Goal: Transaction & Acquisition: Subscribe to service/newsletter

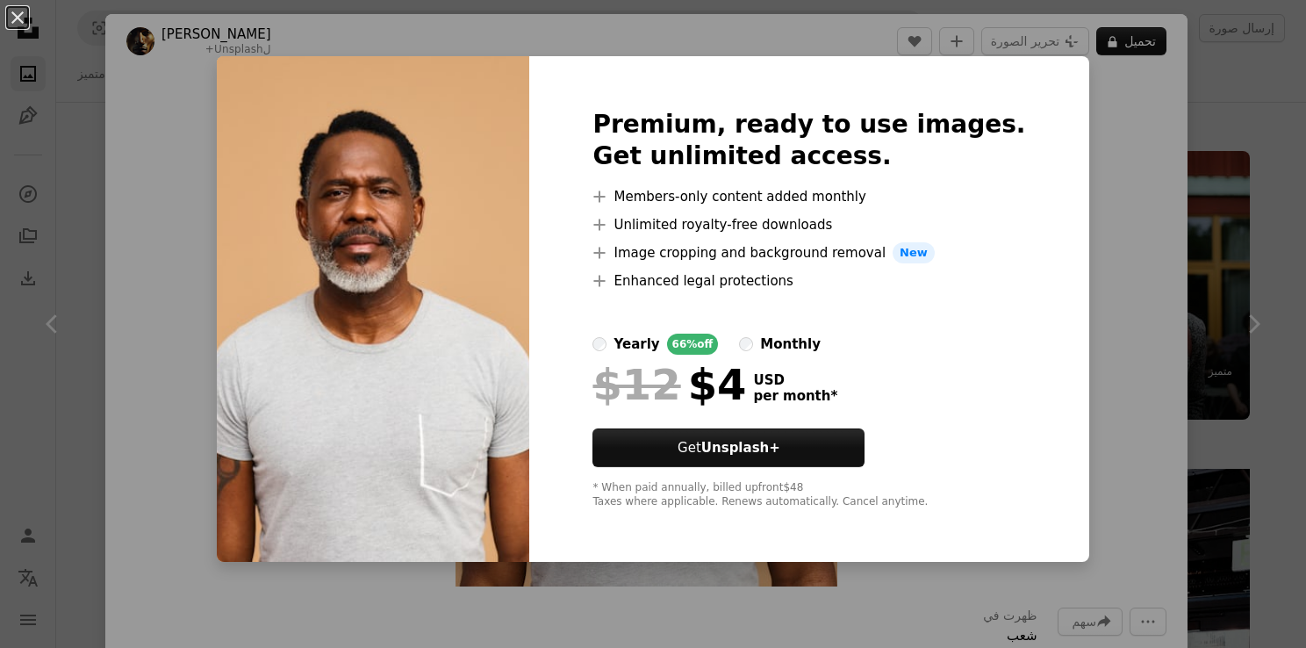
scroll to position [2633, 0]
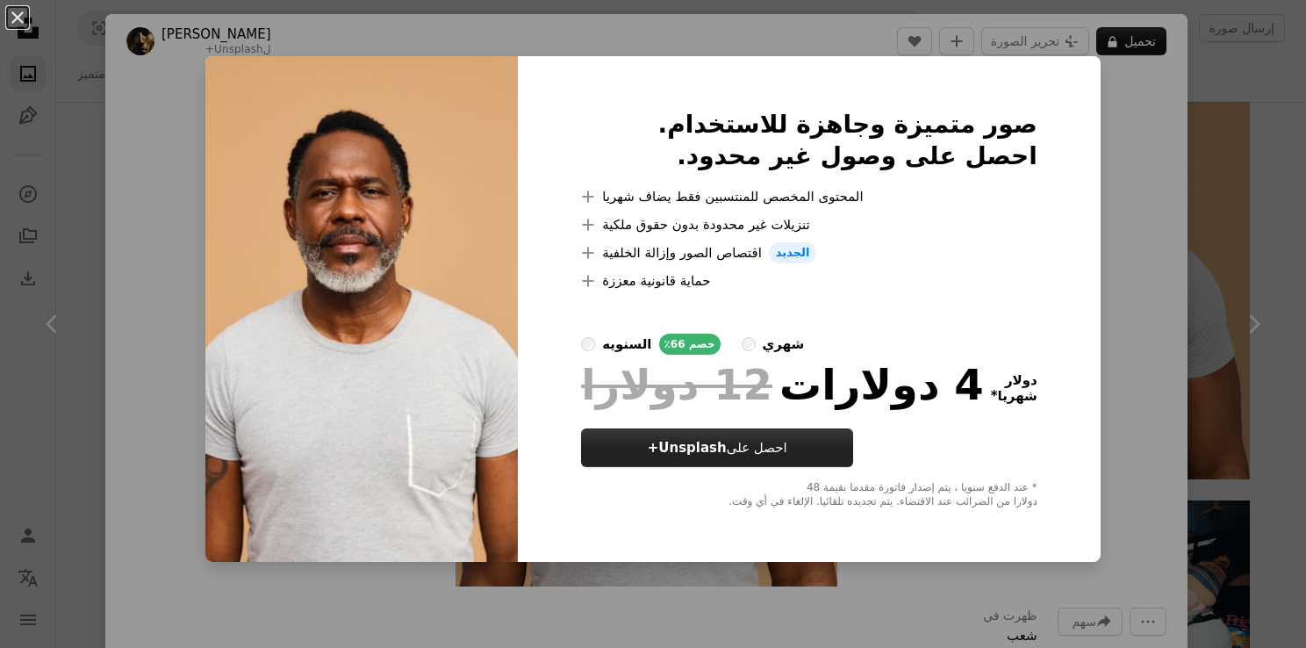
click at [711, 443] on strong "Unsplash+" at bounding box center [687, 448] width 79 height 16
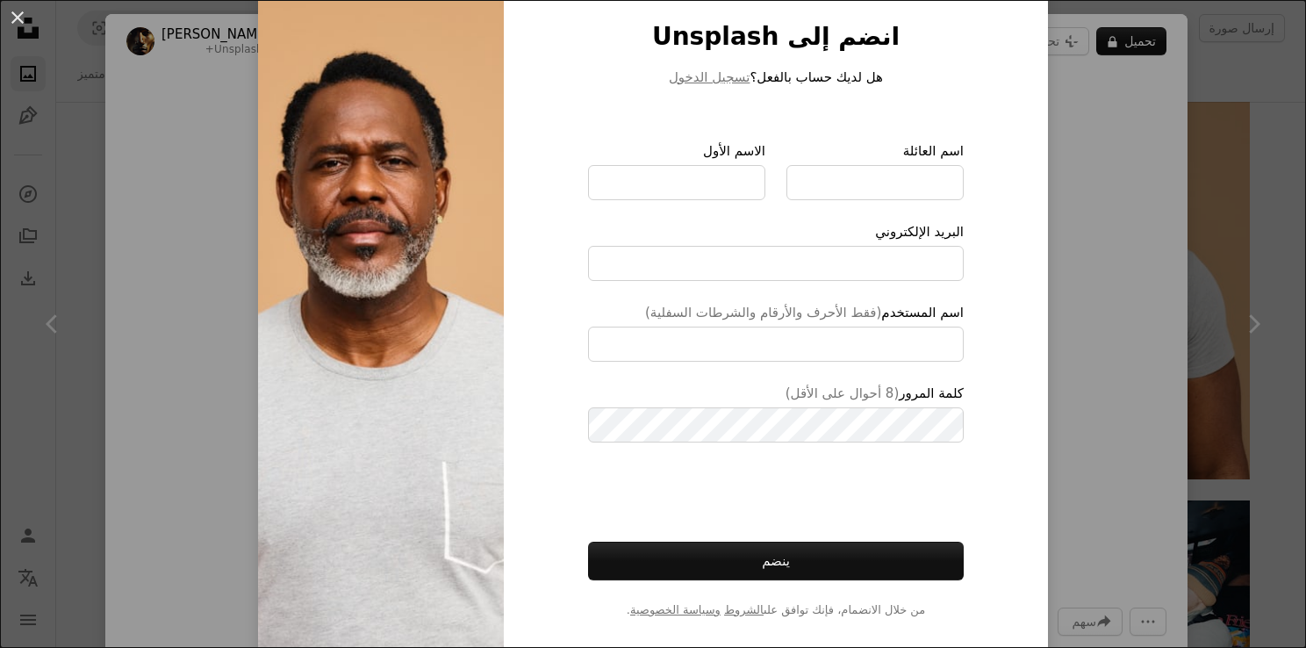
scroll to position [90, 0]
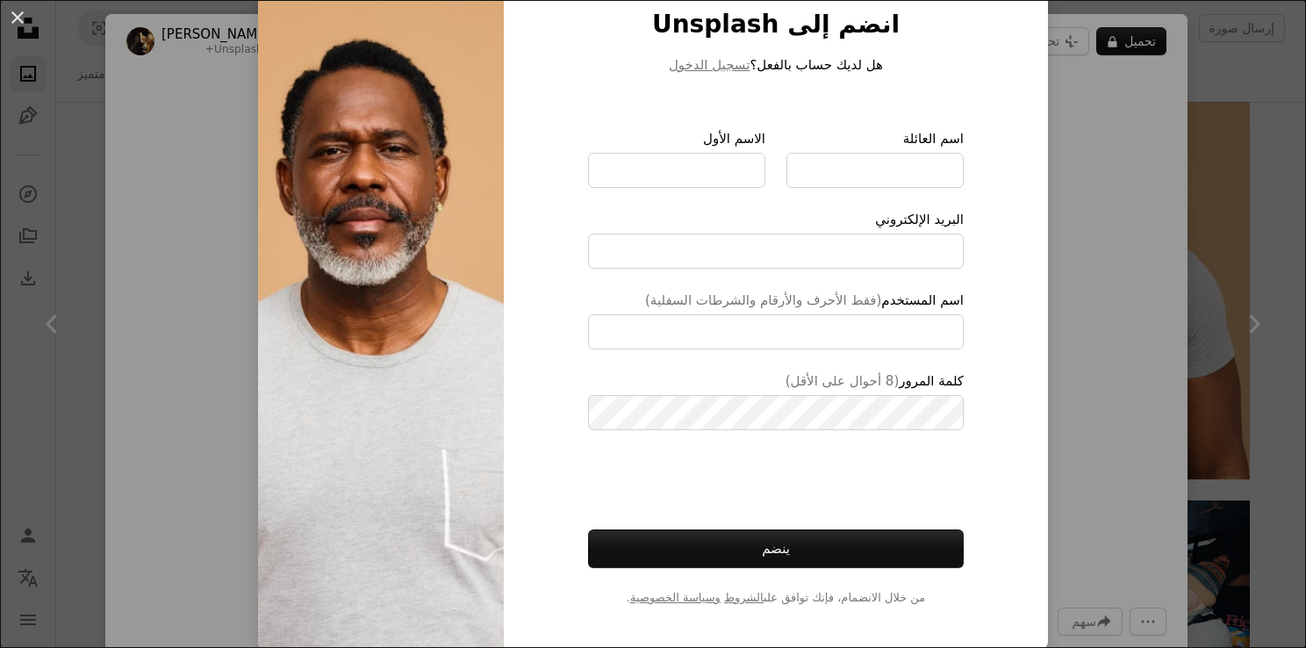
click at [1113, 170] on div "An X shape انضم إلى Unsplash هل لديك حساب بالفعل؟ تسجيل الدخول الاسم الأول اسم …" at bounding box center [653, 324] width 1306 height 648
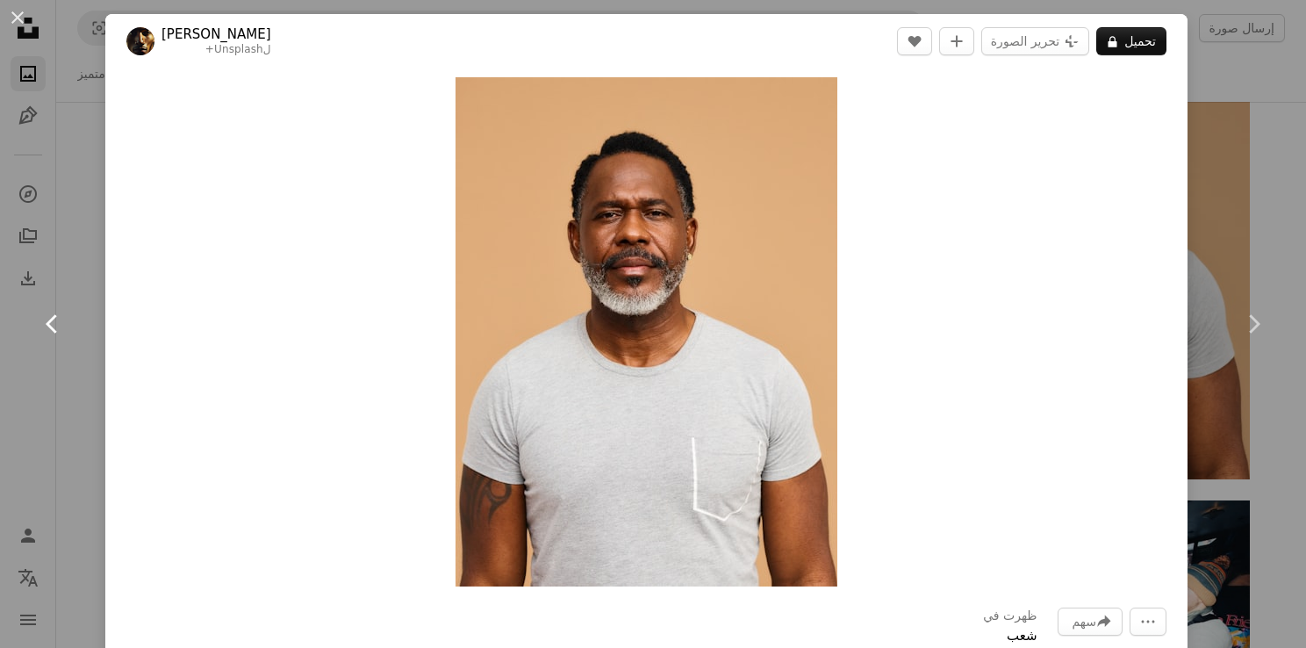
click at [40, 406] on link "Chevron left" at bounding box center [52, 324] width 105 height 169
